Goal: Information Seeking & Learning: Learn about a topic

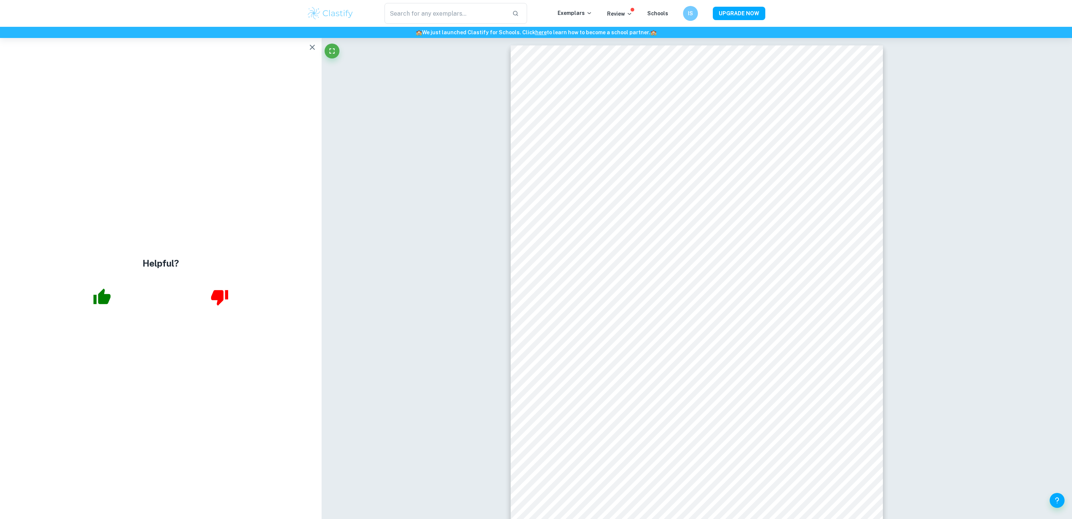
scroll to position [2301, 0]
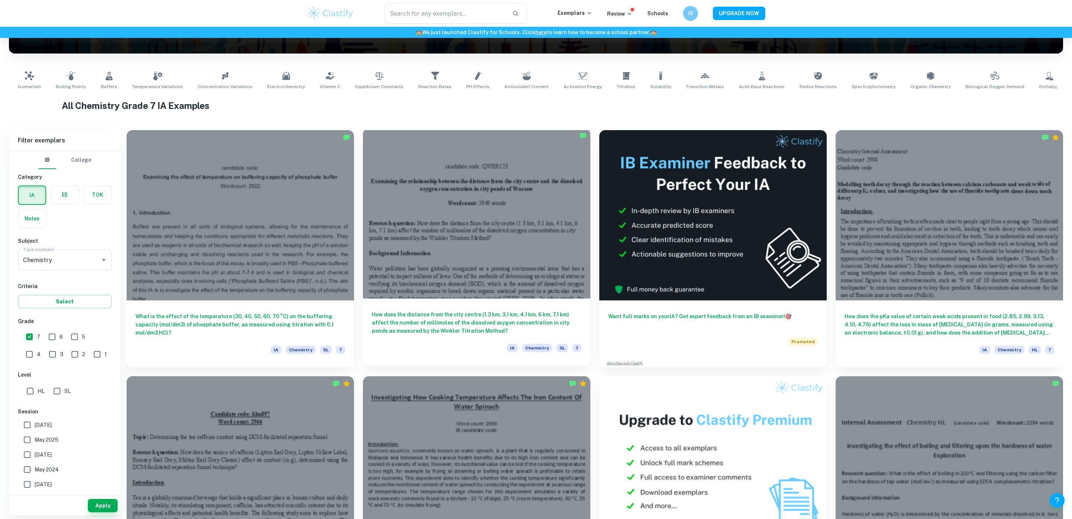
scroll to position [124, 0]
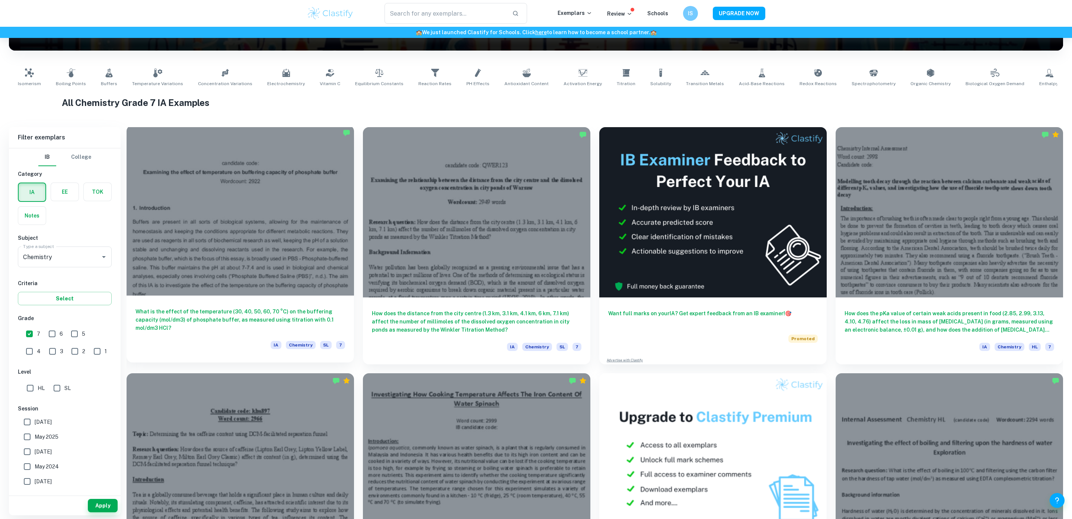
click at [247, 259] on h6 "What is the effect of the temperature (30, 40, 50, 60, 70 °C) on the buffering …" at bounding box center [239, 320] width 209 height 25
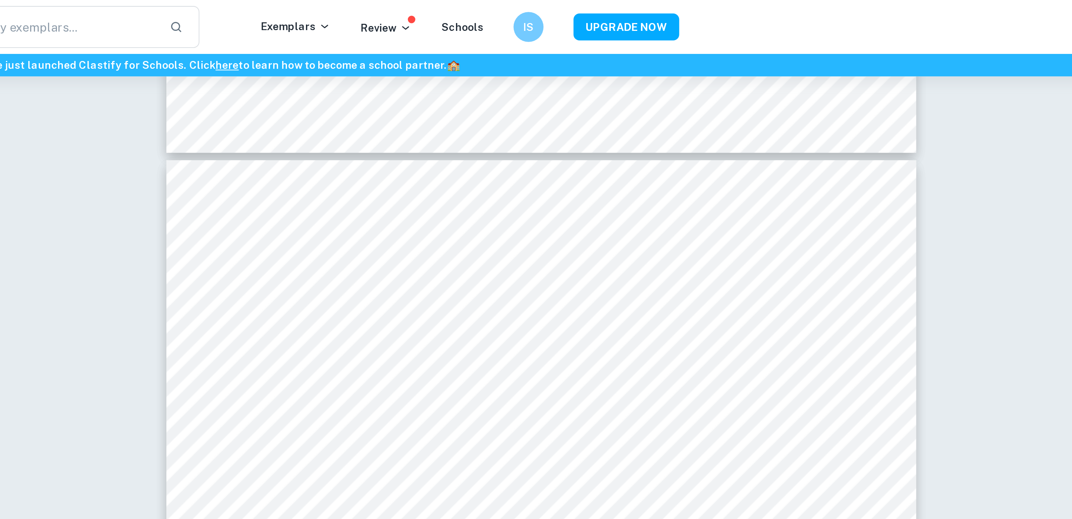
scroll to position [3786, 0]
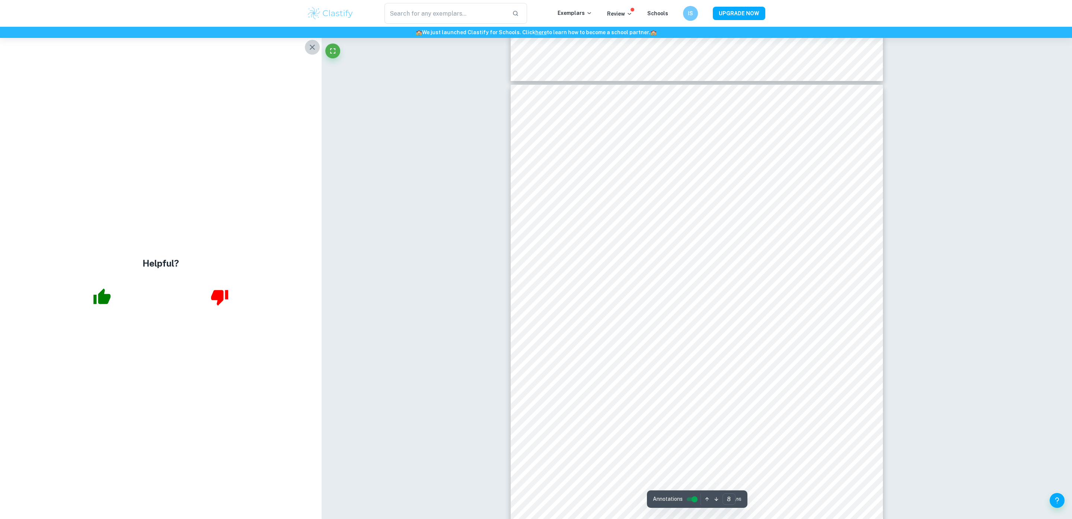
click at [314, 48] on icon "button" at bounding box center [312, 47] width 5 height 5
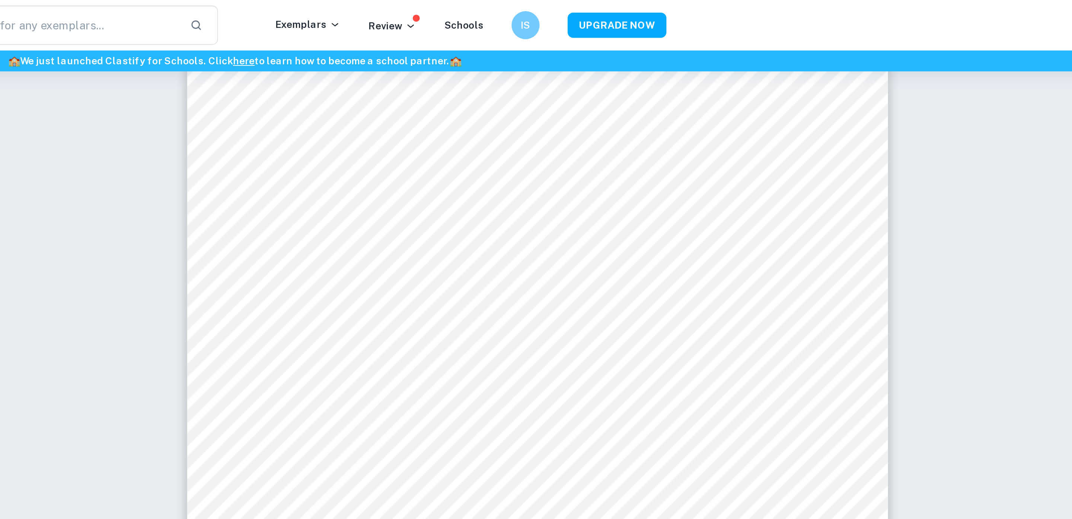
scroll to position [5465, 0]
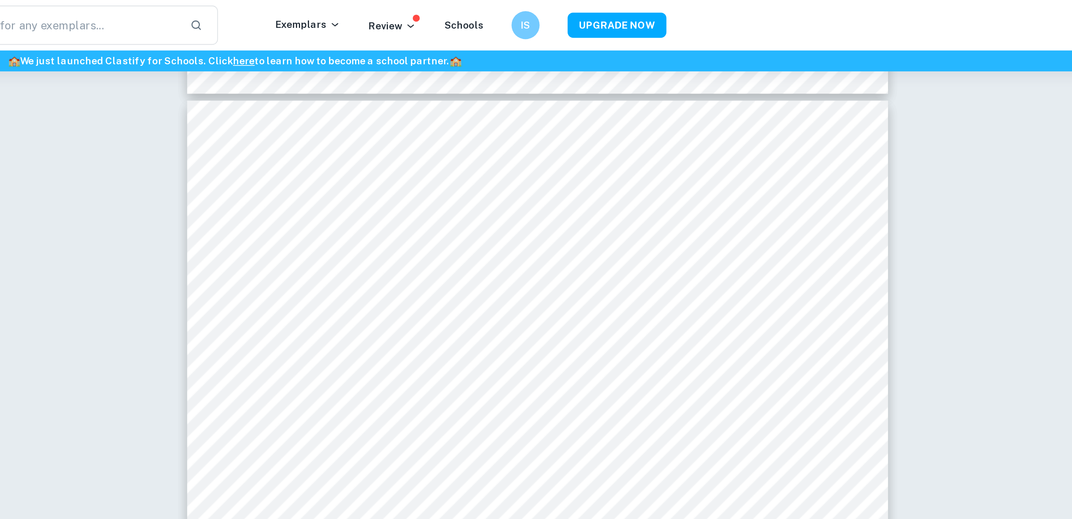
type input "1"
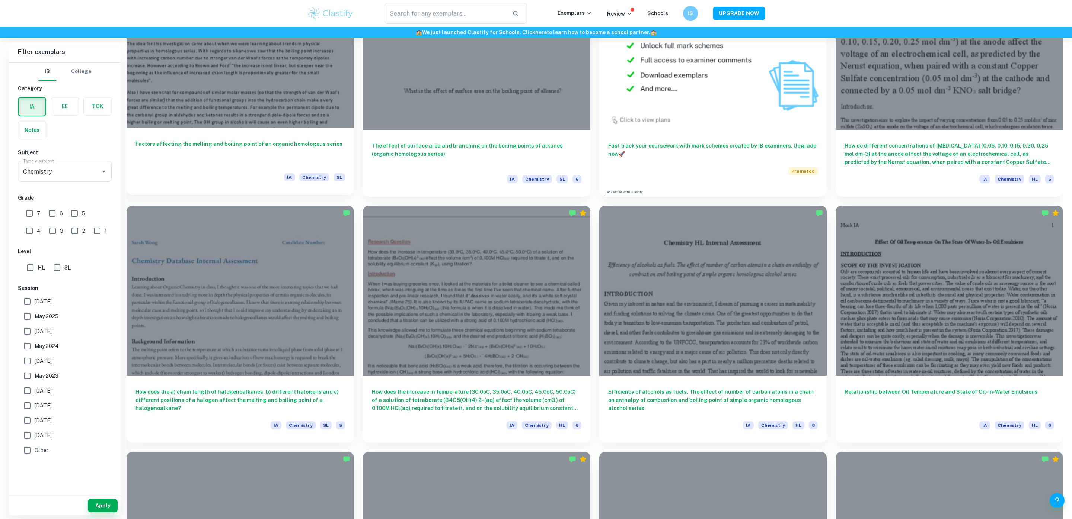
scroll to position [543, 0]
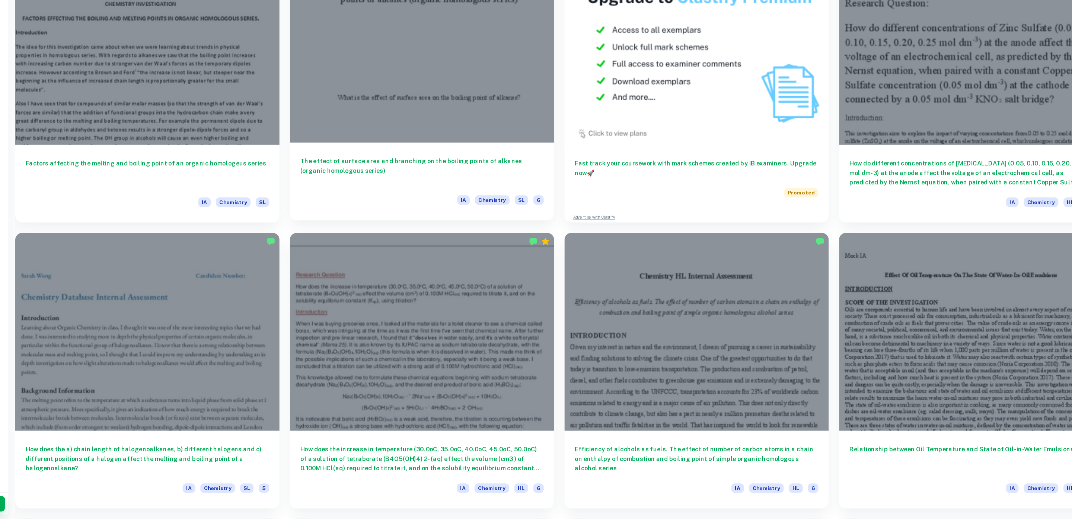
scroll to position [488, 0]
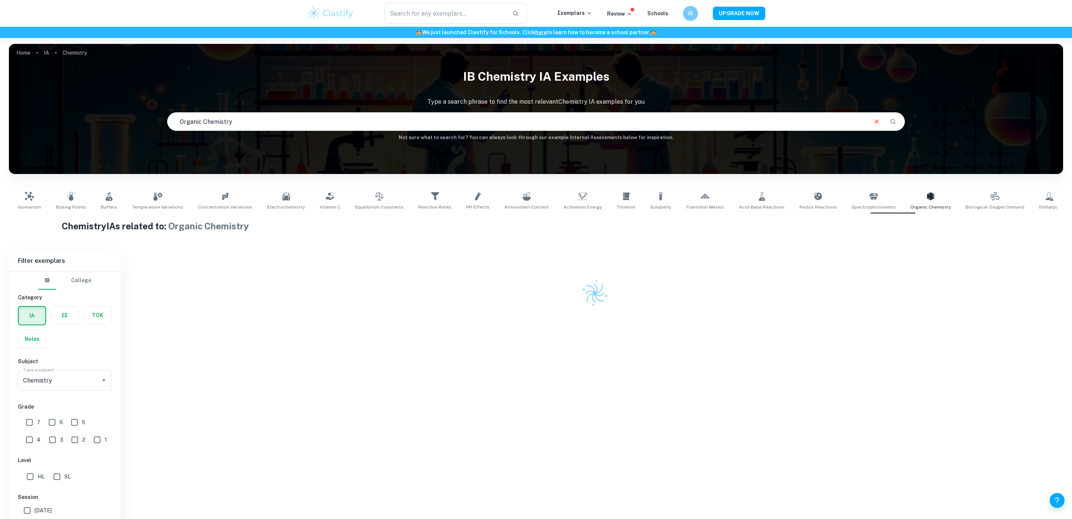
scroll to position [38, 0]
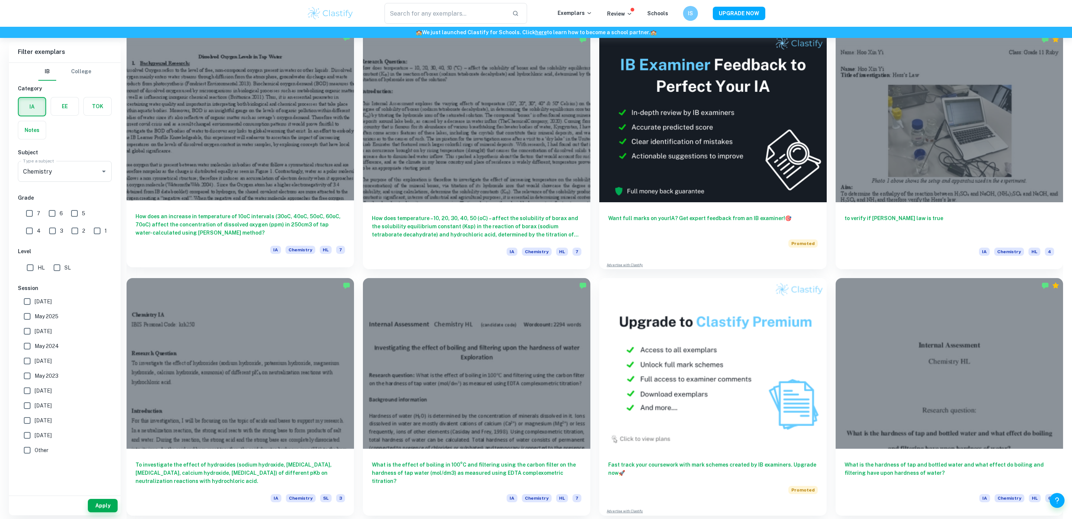
scroll to position [1219, 0]
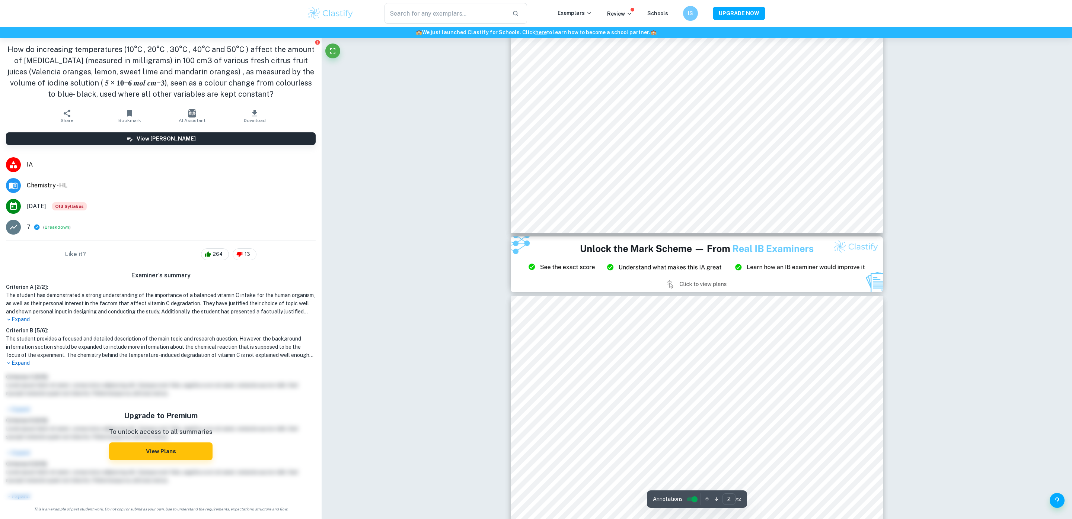
scroll to position [958, 0]
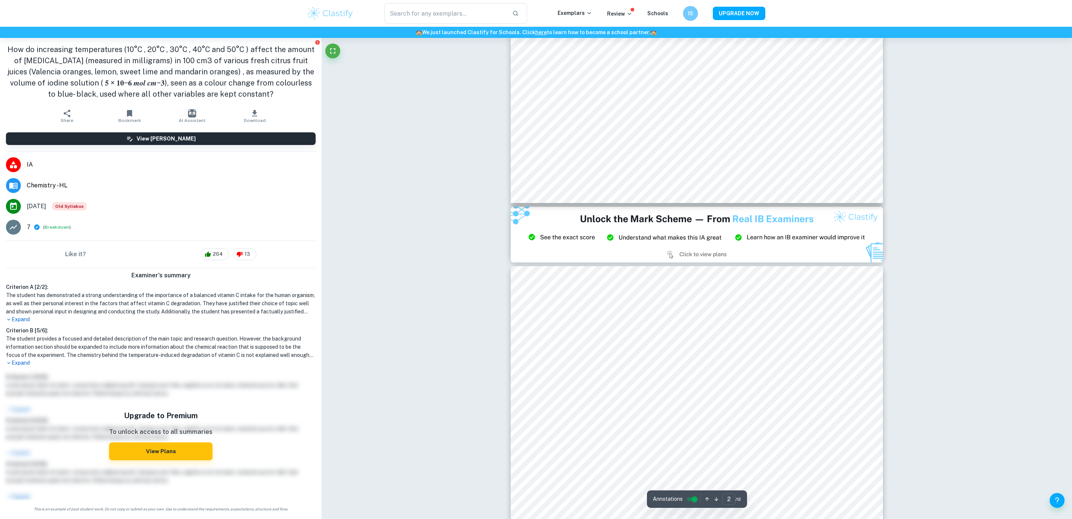
type input "3"
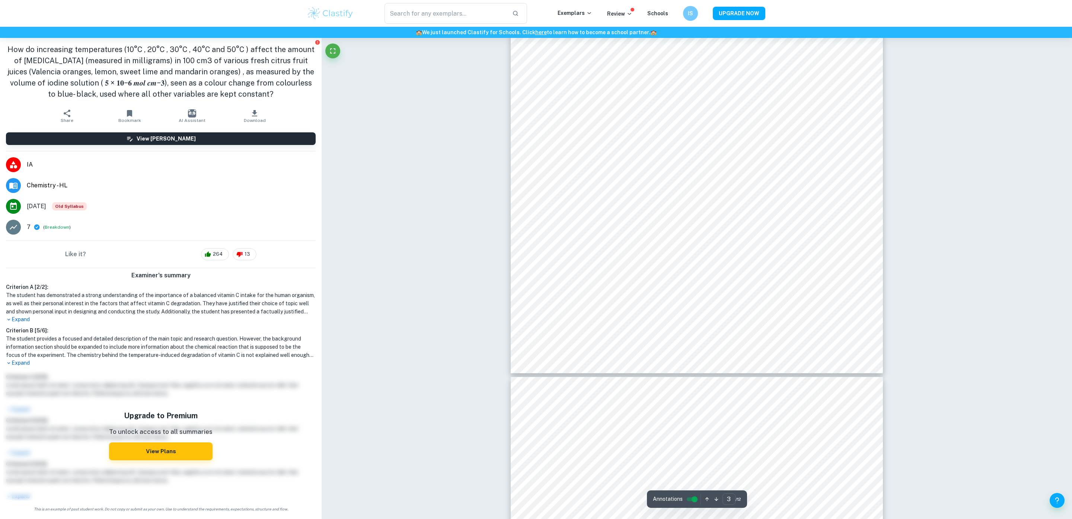
scroll to position [1408, 0]
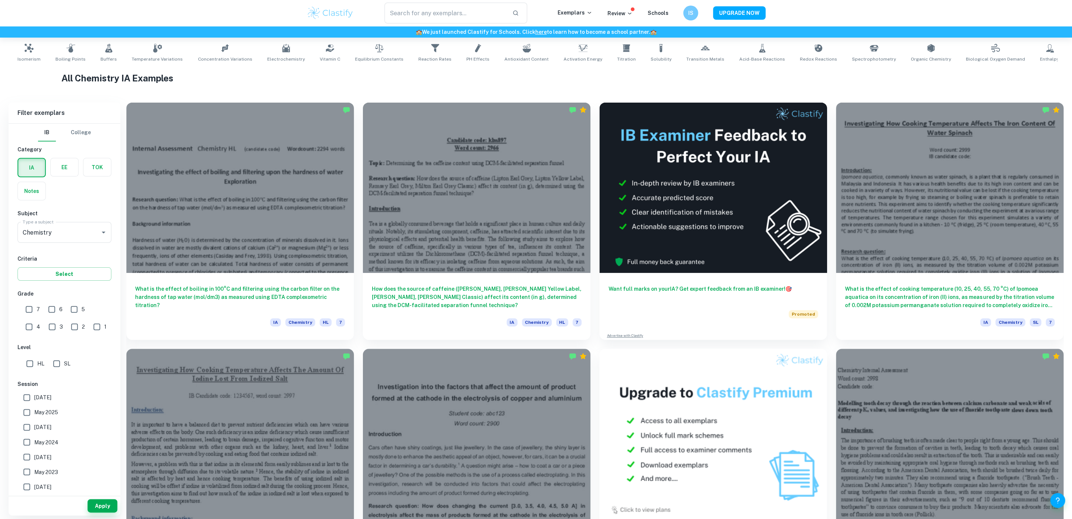
scroll to position [148, 0]
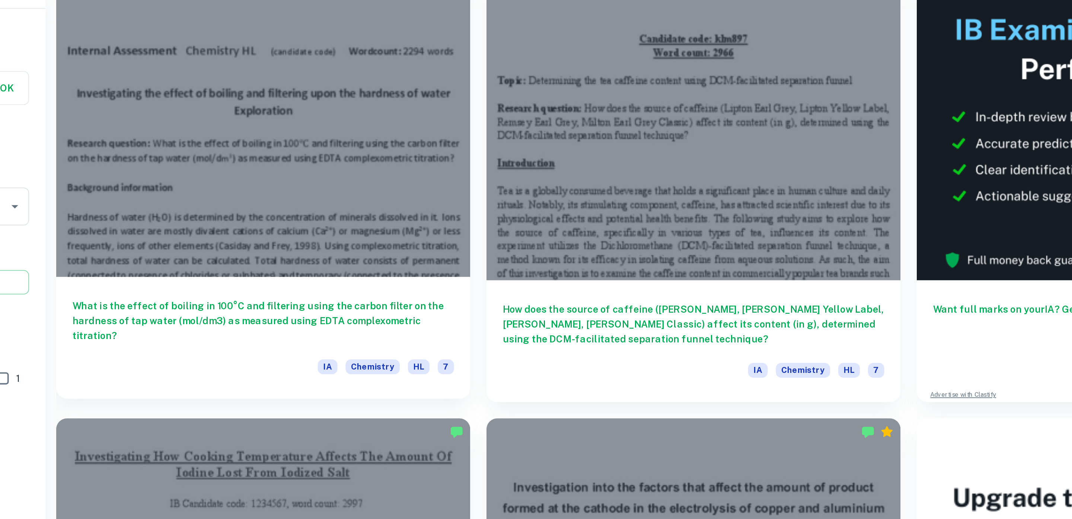
click at [225, 294] on h6 "What is the effect of boiling in 100°C and filtering using the carbon filter on…" at bounding box center [239, 295] width 209 height 25
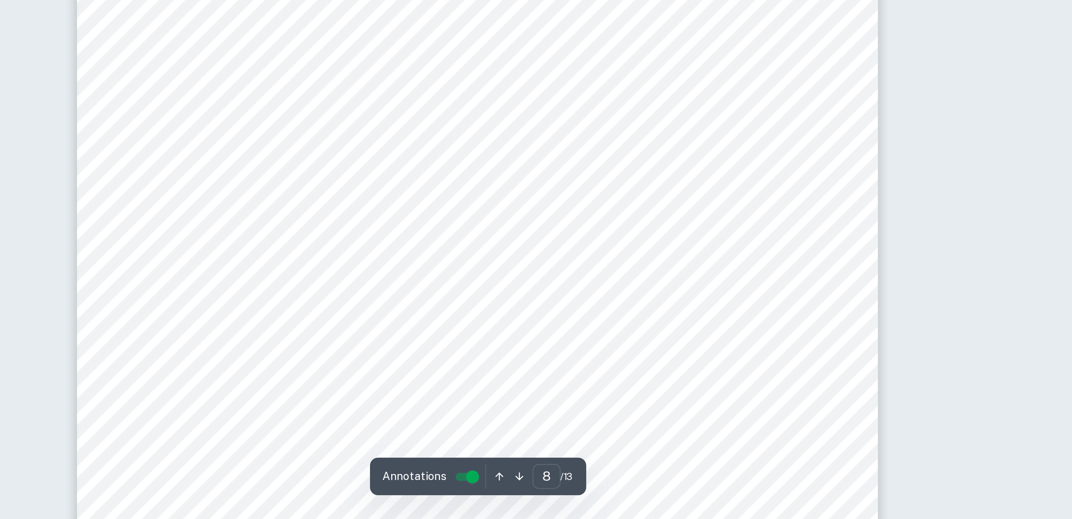
scroll to position [3689, 0]
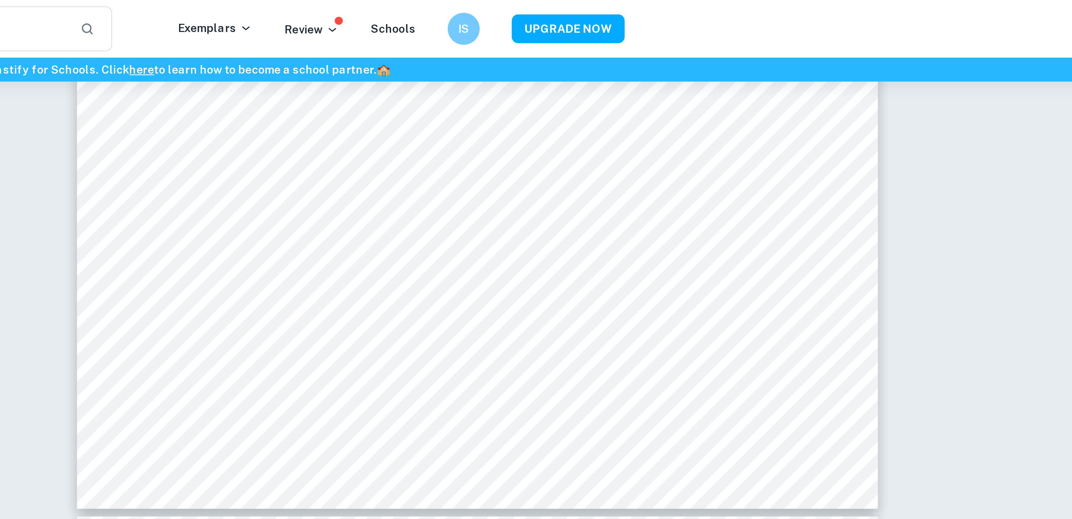
type input "7"
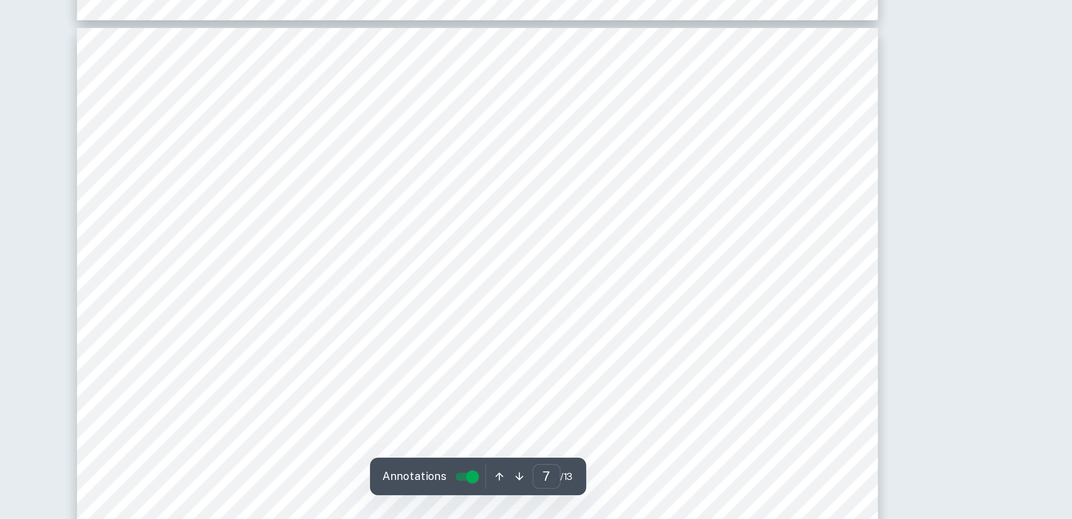
scroll to position [3579, 0]
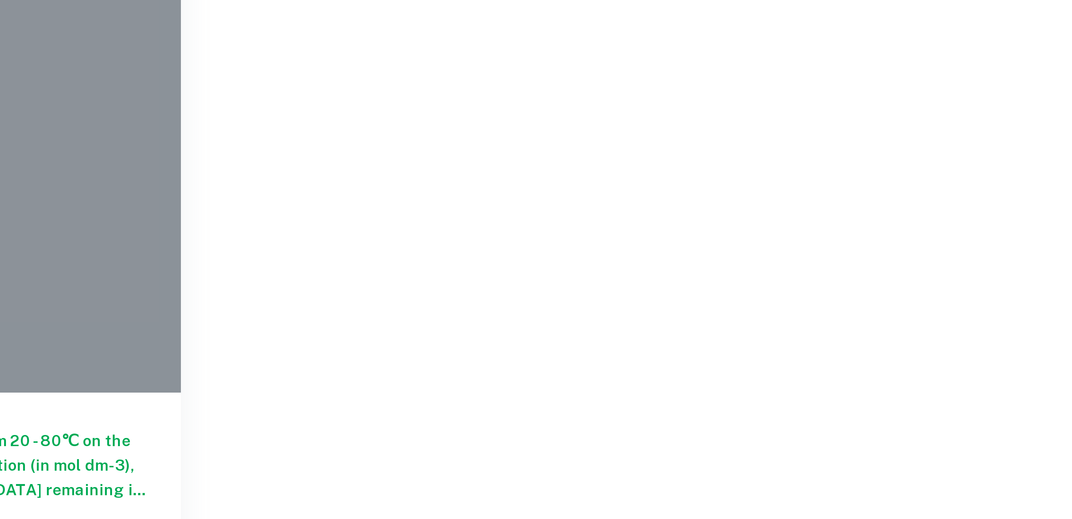
scroll to position [148, 0]
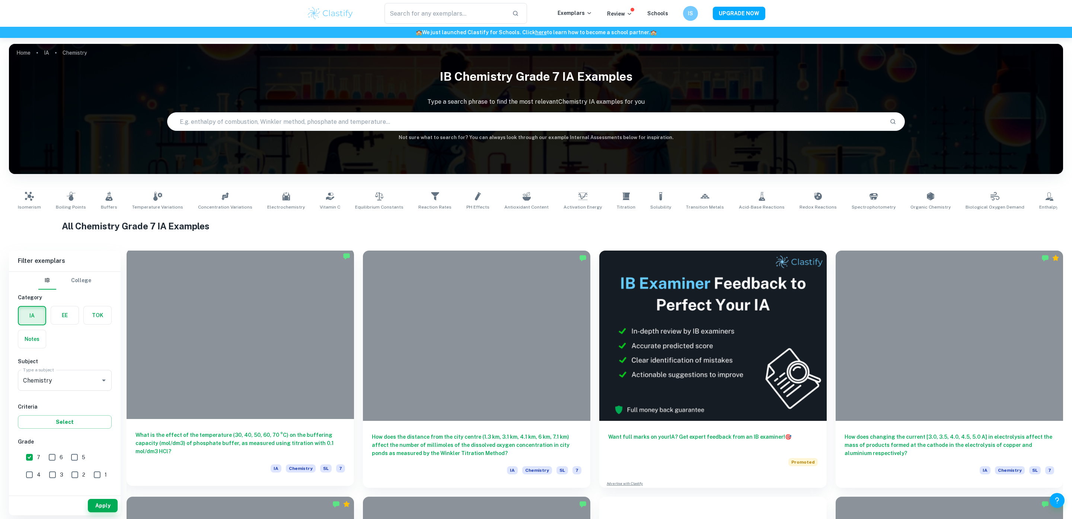
click at [258, 443] on h6 "What is the effect of the temperature (30, 40, 50, 60, 70 °C) on the buffering …" at bounding box center [239, 443] width 209 height 25
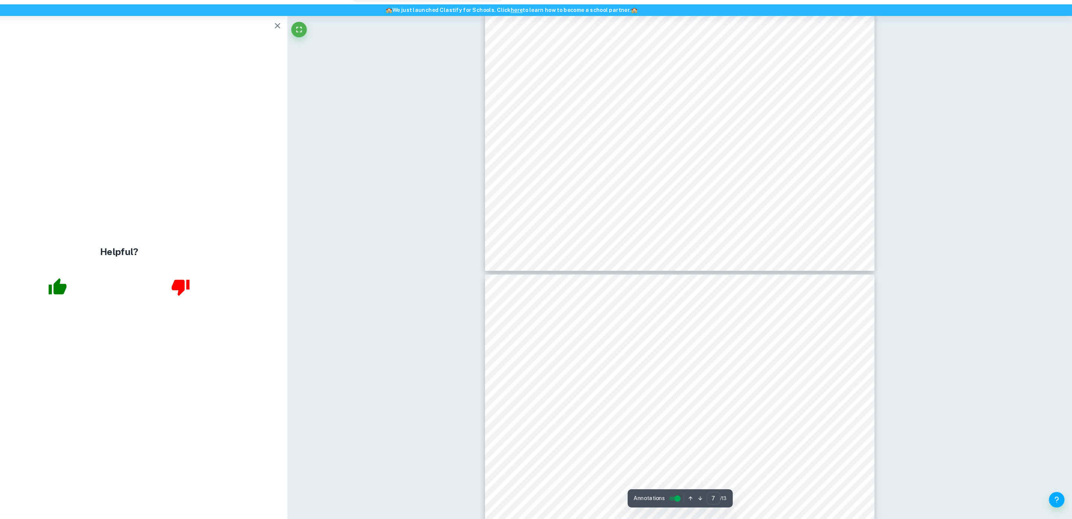
scroll to position [3600, 0]
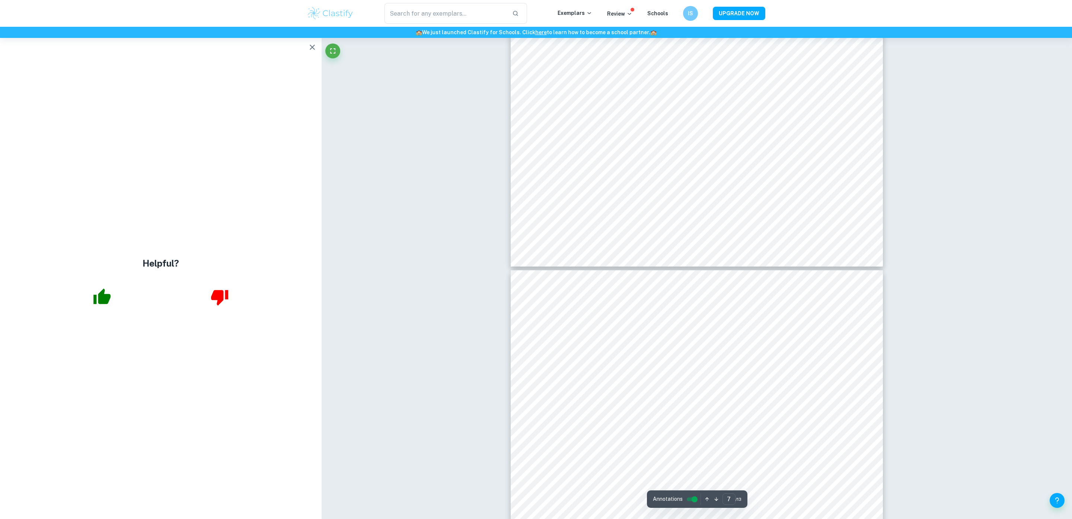
click at [313, 49] on icon "button" at bounding box center [312, 47] width 9 height 9
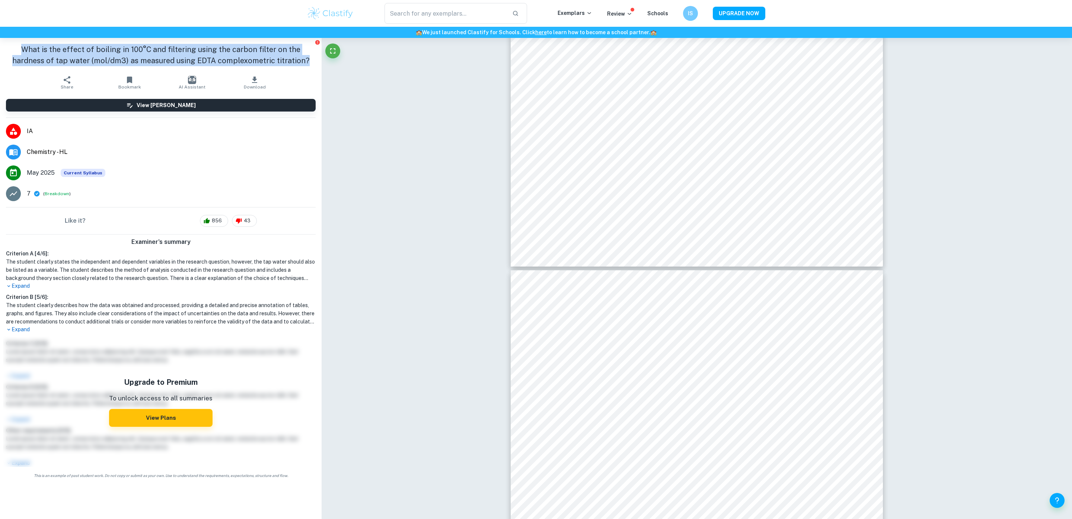
drag, startPoint x: 295, startPoint y: 64, endPoint x: 8, endPoint y: 48, distance: 286.9
click at [8, 48] on h1 "What is the effect of boiling in 100°C and filtering using the carbon filter on…" at bounding box center [161, 55] width 310 height 22
copy h1 "What is the effect of boiling in 100°C and filtering using the carbon filter on…"
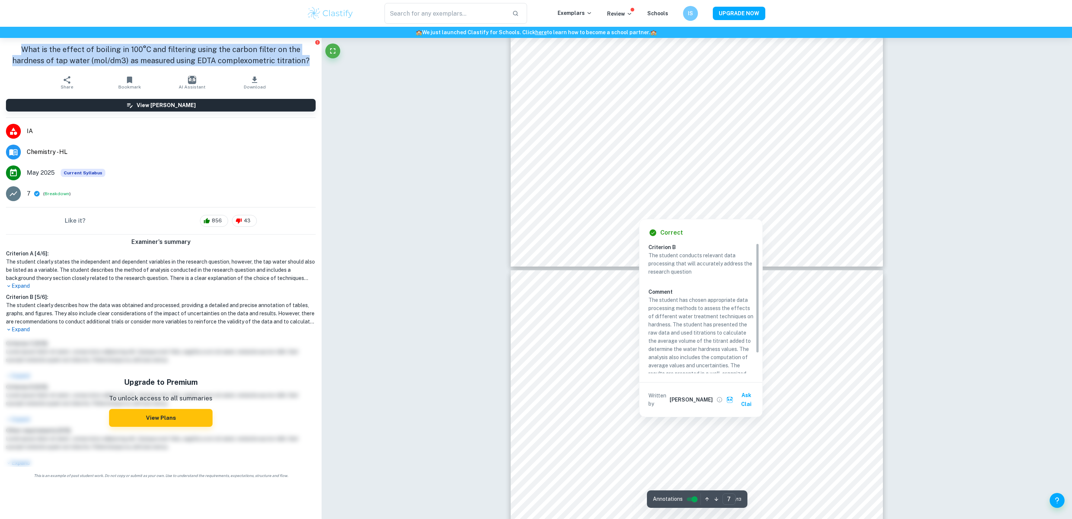
type input "8"
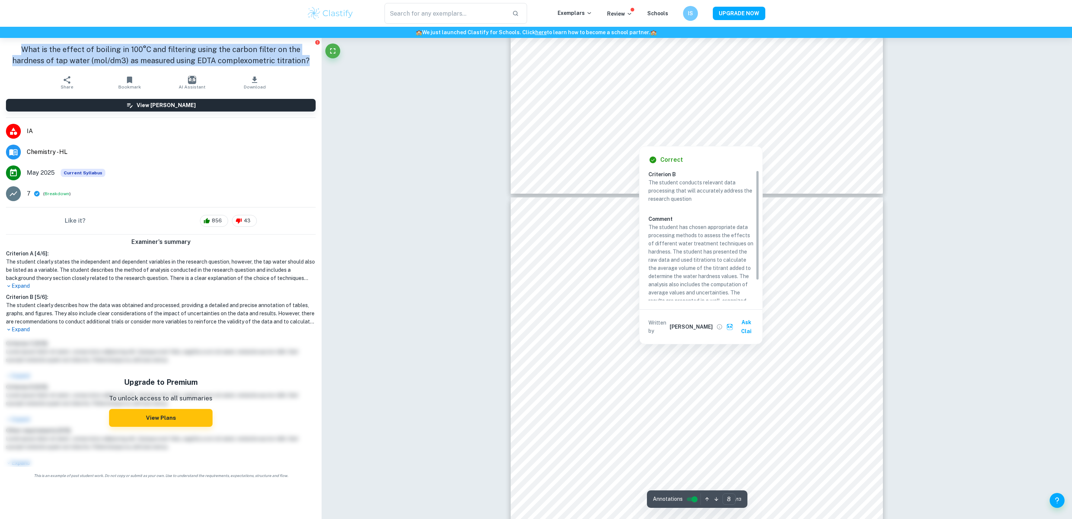
scroll to position [3680, 0]
